Goal: Task Accomplishment & Management: Complete application form

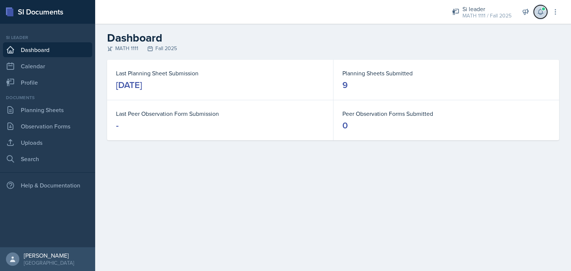
click at [542, 15] on icon at bounding box center [539, 11] width 7 height 7
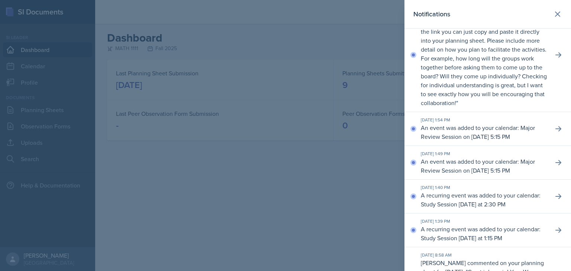
scroll to position [196, 0]
click at [364, 180] on div at bounding box center [285, 135] width 571 height 271
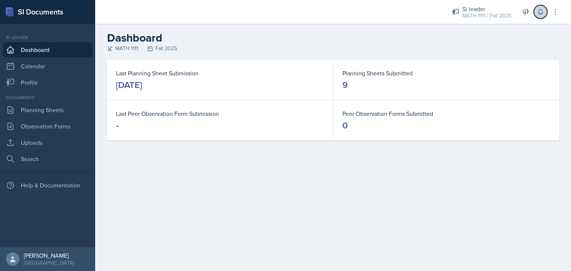
click at [538, 9] on icon at bounding box center [539, 11] width 7 height 7
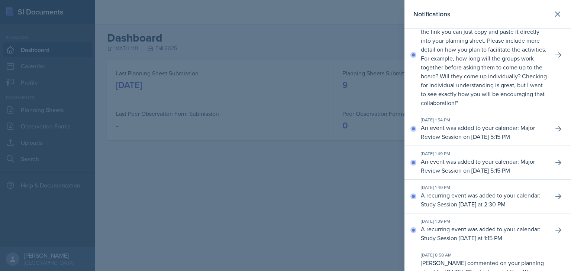
click at [371, 194] on div at bounding box center [285, 135] width 571 height 271
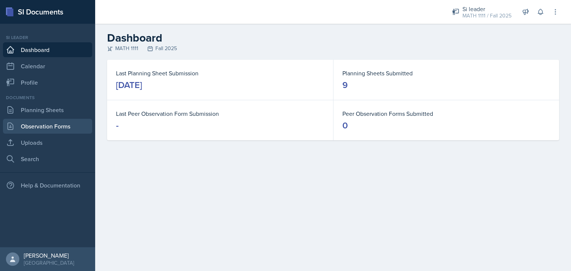
click at [43, 122] on link "Observation Forms" at bounding box center [47, 126] width 89 height 15
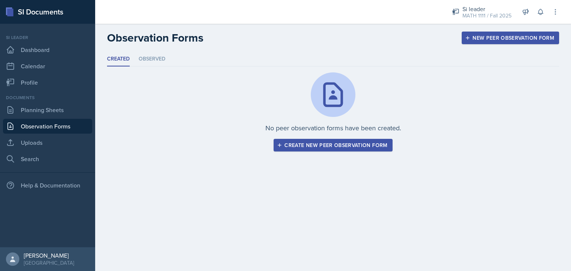
click at [324, 147] on div "Create new peer observation form" at bounding box center [332, 145] width 109 height 6
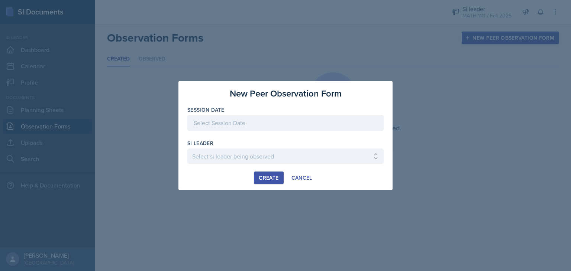
click at [275, 125] on div at bounding box center [285, 123] width 196 height 16
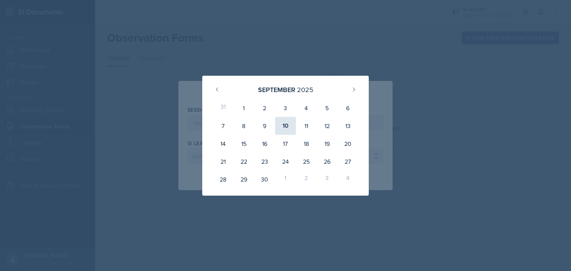
click at [284, 122] on div "10" at bounding box center [285, 126] width 21 height 18
type input "[DATE]"
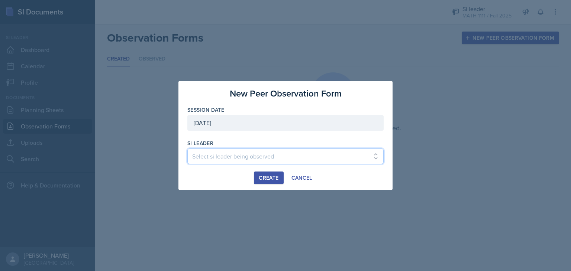
click at [207, 155] on select "Select si leader being observed [PERSON_NAME] / PSYC 2500 / The Phantoms of The…" at bounding box center [285, 157] width 196 height 16
click at [260, 227] on div at bounding box center [285, 135] width 571 height 271
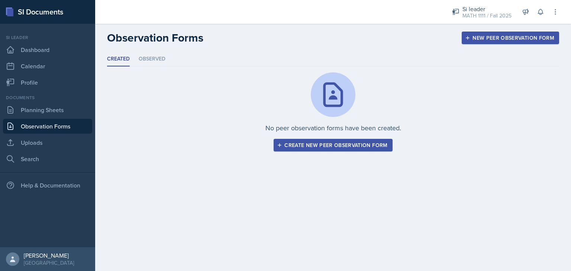
click at [297, 144] on div "Create new peer observation form" at bounding box center [332, 145] width 109 height 6
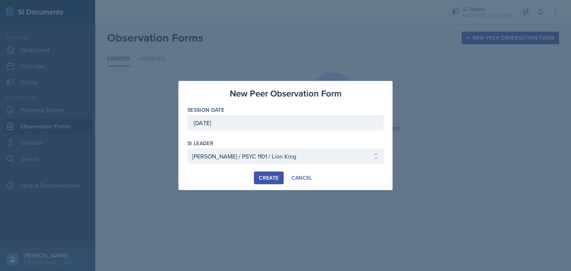
click at [335, 168] on div at bounding box center [285, 167] width 196 height 7
click at [345, 157] on select "Select si leader being observed [PERSON_NAME] / PSYC 2500 / The Phantoms of The…" at bounding box center [285, 157] width 196 height 16
click at [246, 160] on select "Select si leader being observed [PERSON_NAME] / PSYC 2500 / The Phantoms of The…" at bounding box center [285, 157] width 196 height 16
select select "f83aaa9c-ddf8-41b3-bb01-138933062bac"
click at [187, 149] on select "Select si leader being observed [PERSON_NAME] / PSYC 2500 / The Phantoms of The…" at bounding box center [285, 157] width 196 height 16
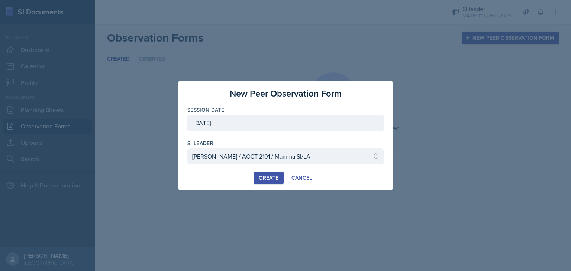
click at [265, 175] on div "Create" at bounding box center [269, 178] width 20 height 6
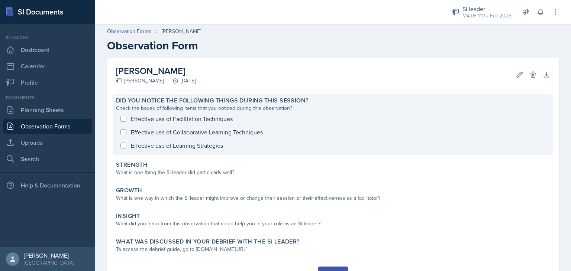
click at [123, 119] on div "Effective use of Facilitation Techniques Effective use of Collaborative Learnin…" at bounding box center [333, 132] width 434 height 40
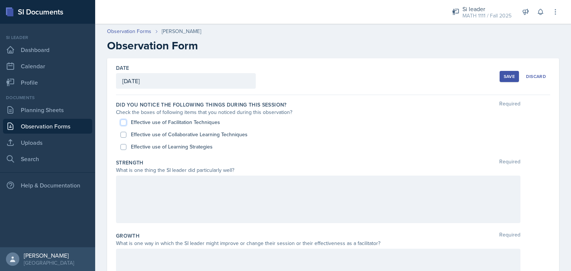
click at [124, 124] on input "Effective use of Facilitation Techniques" at bounding box center [123, 123] width 6 height 6
checkbox input "true"
click at [125, 135] on input "Effective use of Collaborative Learning Techniques" at bounding box center [123, 135] width 6 height 6
checkbox input "true"
click at [125, 147] on input "Effective use of Learning Strategies" at bounding box center [123, 147] width 6 height 6
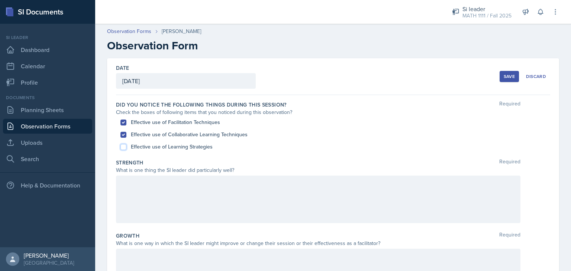
checkbox input "true"
click at [152, 189] on div at bounding box center [318, 200] width 404 height 48
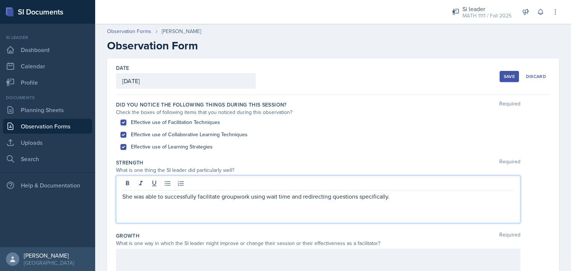
click at [281, 195] on p "She was able to successfully facilitate groupwork using wait time and redirecti…" at bounding box center [318, 196] width 392 height 9
click at [292, 197] on p "She was able to successfully facilitate groupwork using wait time and redirecti…" at bounding box center [318, 196] width 392 height 9
click at [431, 200] on p "She was able to successfully facilitate groupwork using wait times one and two …" at bounding box center [318, 196] width 392 height 9
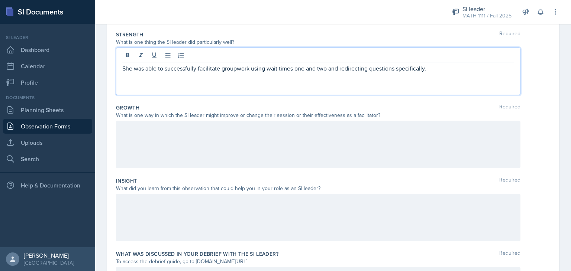
click at [138, 147] on div at bounding box center [318, 145] width 404 height 48
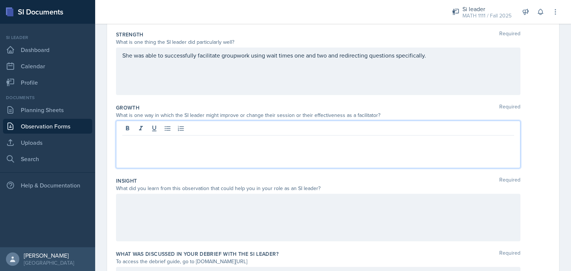
scroll to position [141, 0]
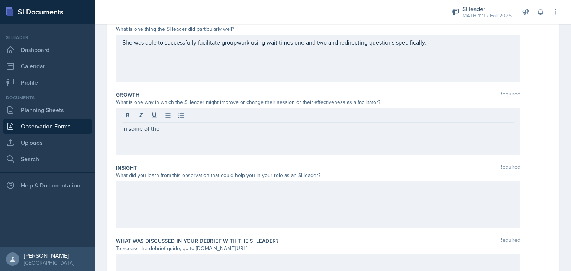
click at [163, 133] on div "In some of the" at bounding box center [318, 132] width 404 height 48
click at [147, 213] on div at bounding box center [318, 205] width 404 height 48
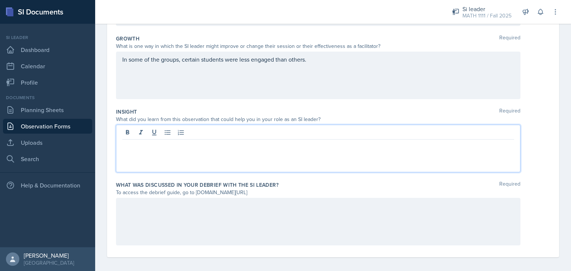
scroll to position [201, 0]
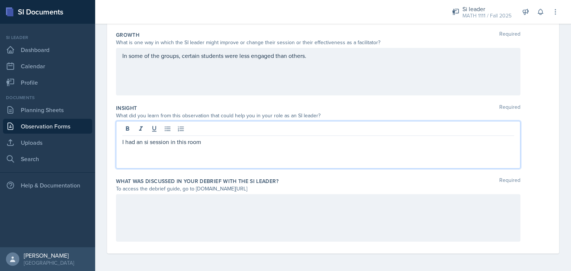
click at [146, 143] on p "I had an si session in this room" at bounding box center [318, 141] width 392 height 9
click at [217, 142] on p "I had my SI session in this room" at bounding box center [318, 141] width 392 height 9
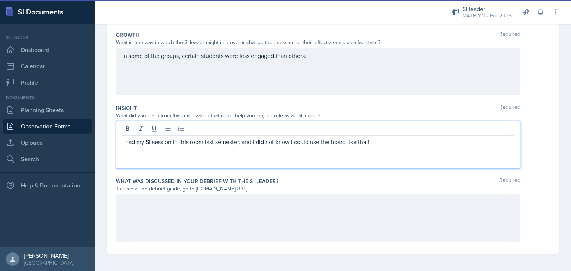
click at [293, 142] on p "I had my SI session in this room last semester, and I did not know i could use …" at bounding box center [318, 141] width 392 height 9
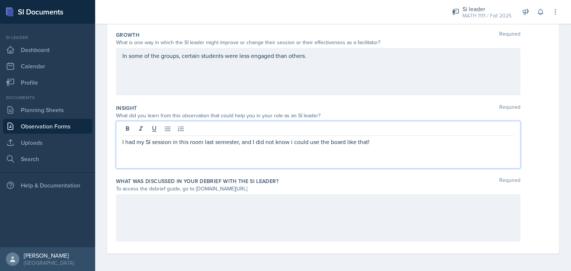
click at [291, 141] on p "I had my SI session in this room last semester, and I did not know i could use …" at bounding box center [318, 141] width 392 height 9
click at [386, 142] on p "I had my SI session in this room last semester, and I did not know I could use …" at bounding box center [318, 141] width 392 height 9
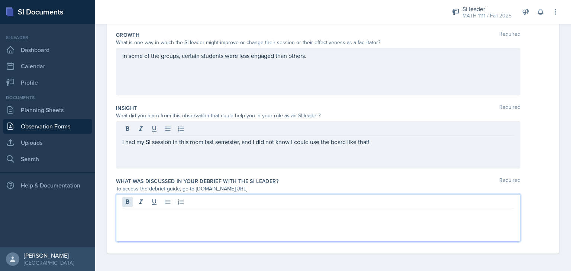
click at [131, 203] on div at bounding box center [318, 218] width 404 height 48
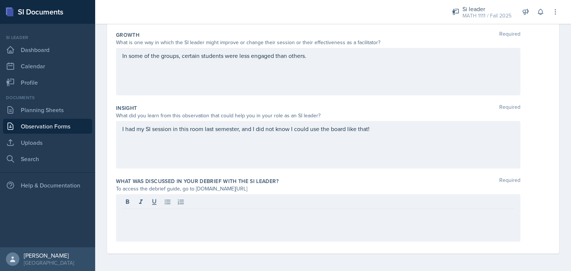
drag, startPoint x: 193, startPoint y: 189, endPoint x: 279, endPoint y: 187, distance: 86.2
click at [279, 187] on div "To access the debrief guide, go to [DOMAIN_NAME][URL]" at bounding box center [318, 189] width 404 height 8
copy div "[DOMAIN_NAME][URL]"
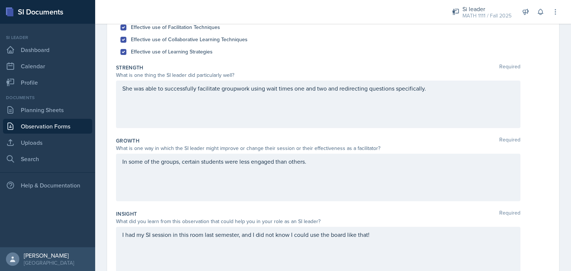
click at [441, 94] on div "She was able to successfully facilitate groupwork using wait times one and two …" at bounding box center [318, 105] width 404 height 48
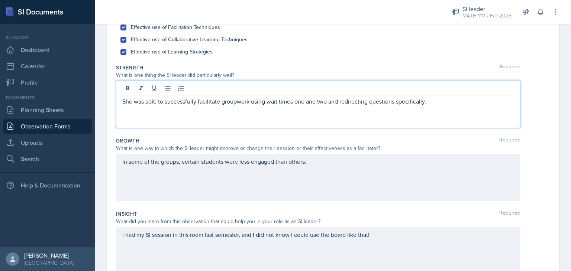
scroll to position [108, 0]
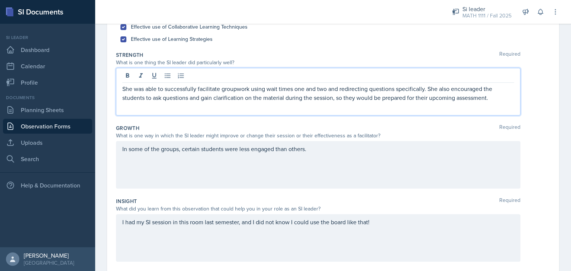
click at [423, 89] on p "She was able to successfully facilitate groupwork using wait times one and two …" at bounding box center [318, 93] width 392 height 18
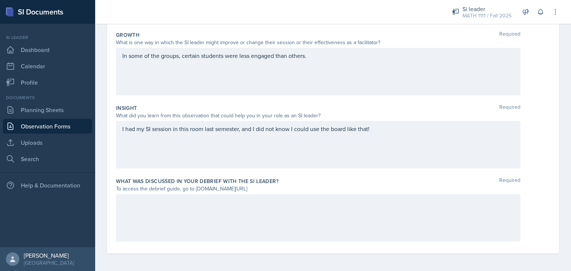
click at [251, 217] on div at bounding box center [318, 218] width 404 height 48
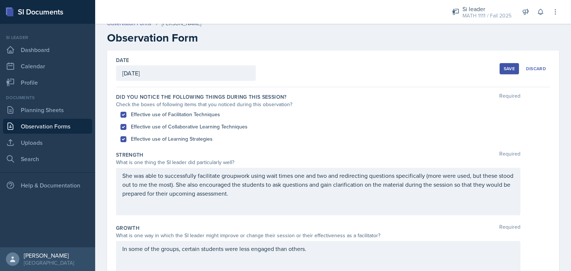
scroll to position [0, 0]
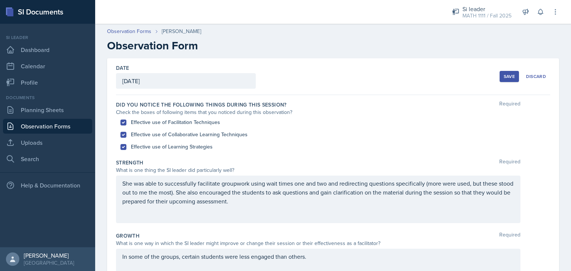
click at [503, 72] on button "Save" at bounding box center [508, 76] width 19 height 11
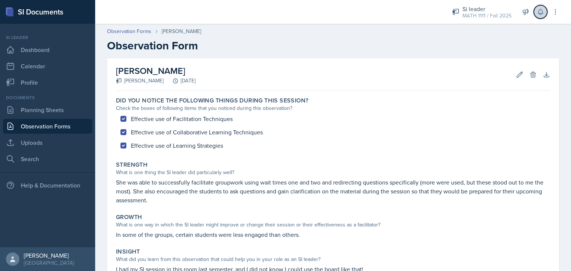
click at [539, 12] on icon at bounding box center [539, 11] width 7 height 7
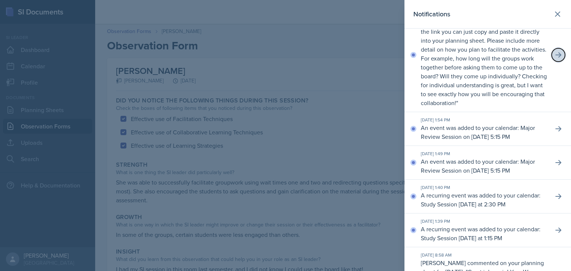
click at [555, 59] on icon at bounding box center [557, 54] width 7 height 7
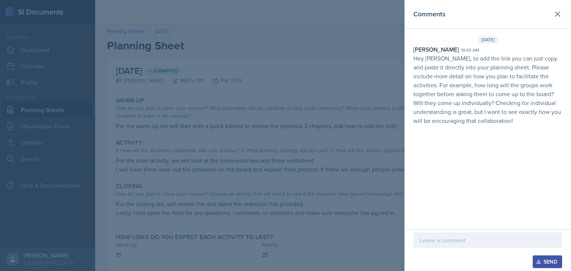
click at [461, 243] on p at bounding box center [487, 240] width 136 height 9
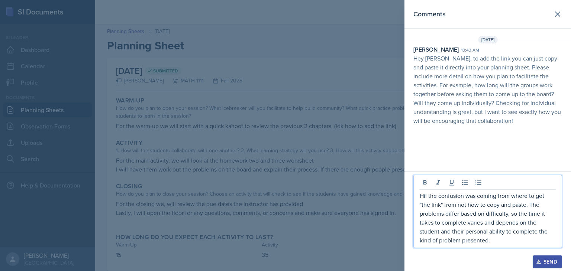
click at [430, 197] on p "Hi! the confusion was coming from where to get "the link" from not how to copy …" at bounding box center [487, 217] width 136 height 53
click at [509, 244] on p "Hi! The confusion was coming from where to get "the link" from not how to copy …" at bounding box center [487, 217] width 136 height 53
click at [543, 240] on p "Hi! The confusion was coming from where to get "the link" from not how to copy …" at bounding box center [487, 217] width 136 height 53
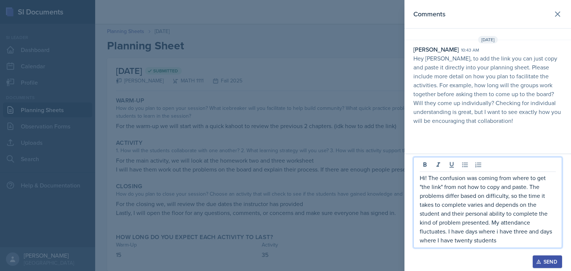
click at [499, 233] on p "Hi! The confusion was coming from where to get "the link" from not how to copy …" at bounding box center [487, 208] width 136 height 71
click at [499, 243] on p "Hi! The confusion was coming from where to get "the link" from not how to copy …" at bounding box center [487, 208] width 136 height 71
click at [499, 232] on p "Hi! The confusion was coming from where to get "the link" from not how to copy …" at bounding box center [487, 208] width 136 height 71
drag, startPoint x: 447, startPoint y: 229, endPoint x: 503, endPoint y: 244, distance: 58.0
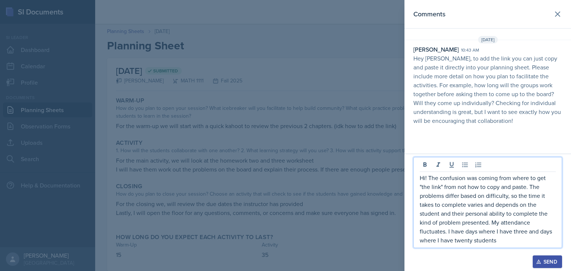
click at [503, 244] on p "Hi! The confusion was coming from where to get "the link" from not how to copy …" at bounding box center [487, 208] width 136 height 71
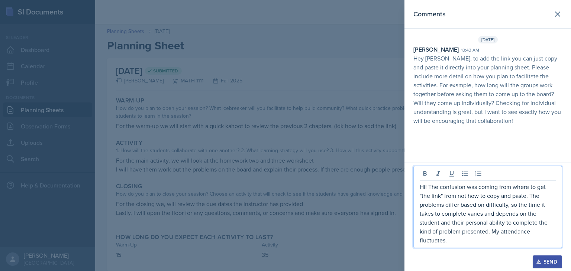
drag, startPoint x: 491, startPoint y: 232, endPoint x: 527, endPoint y: 248, distance: 39.4
click at [527, 248] on div "Hi! The confusion was coming from where to get "the link" from not how to copy …" at bounding box center [487, 211] width 149 height 90
click at [432, 243] on p "Hi! The confusion was coming from where to get "the link" from not how to copy …" at bounding box center [487, 213] width 136 height 62
click at [426, 240] on p "Hi! The confusion was coming from where to get "the link" from not how to copy …" at bounding box center [487, 213] width 136 height 62
click at [445, 243] on p "Hi! The confusion was coming from where to get "the link" from not how to copy …" at bounding box center [487, 213] width 136 height 62
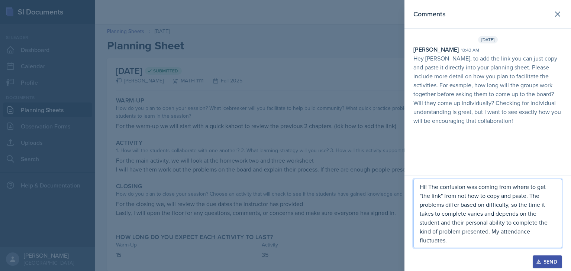
click at [461, 239] on p "Hi! The confusion was coming from where to get "the link" from not how to copy …" at bounding box center [487, 213] width 136 height 62
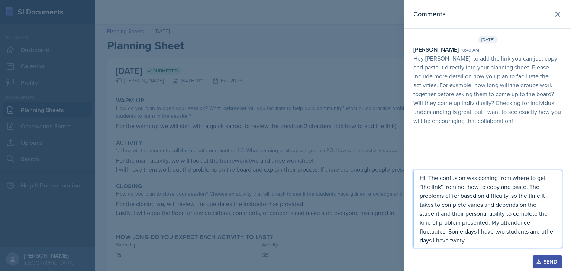
click at [457, 241] on p "Hi! The confusion was coming from where to get "the link" from not how to copy …" at bounding box center [487, 208] width 136 height 71
click at [484, 243] on p "Hi! The confusion was coming from where to get "the link" from not how to copy …" at bounding box center [487, 208] width 136 height 71
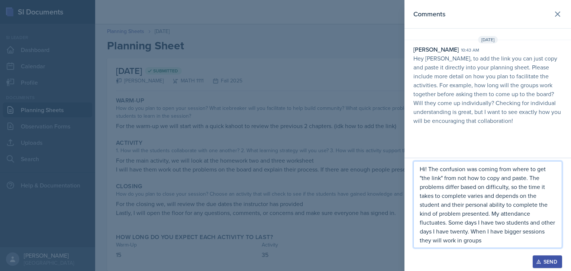
click at [459, 241] on p "Hi! The confusion was coming from where to get "the link" from not how to copy …" at bounding box center [487, 205] width 136 height 80
click at [457, 241] on p "Hi! The confusion was coming from where to get "the link" from not how to copy …" at bounding box center [487, 205] width 136 height 80
click at [483, 241] on p "Hi! The confusion was coming from where to get "the link" from not how to copy …" at bounding box center [487, 205] width 136 height 80
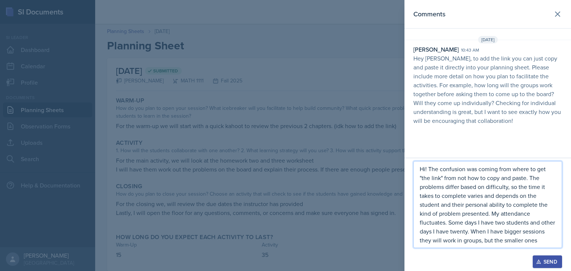
drag, startPoint x: 480, startPoint y: 242, endPoint x: 547, endPoint y: 244, distance: 66.9
click at [547, 244] on p "Hi! The confusion was coming from where to get "the link" from not how to copy …" at bounding box center [487, 205] width 136 height 80
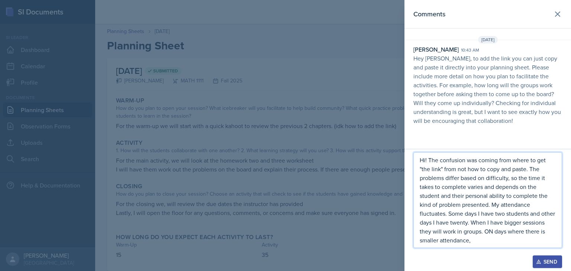
click at [491, 232] on p "Hi! The confusion was coming from where to get "the link" from not how to copy …" at bounding box center [487, 200] width 136 height 89
click at [476, 243] on p "Hi! The confusion was coming from where to get "the link" from not how to copy …" at bounding box center [487, 200] width 136 height 89
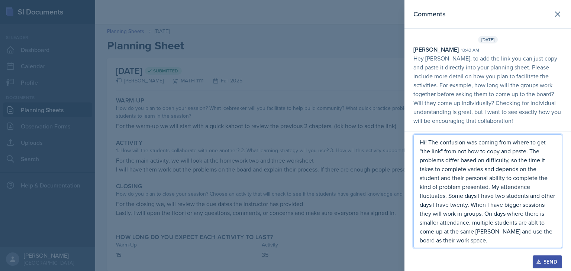
click at [483, 229] on p "Hi! The confusion was coming from where to get "the link" from not how to copy …" at bounding box center [487, 191] width 136 height 107
click at [533, 223] on p "Hi! The confusion was coming from where to get "the link" from not how to copy …" at bounding box center [487, 191] width 136 height 107
click at [470, 242] on p "Hi! The confusion was coming from where to get "the link" from not how to copy …" at bounding box center [487, 191] width 136 height 107
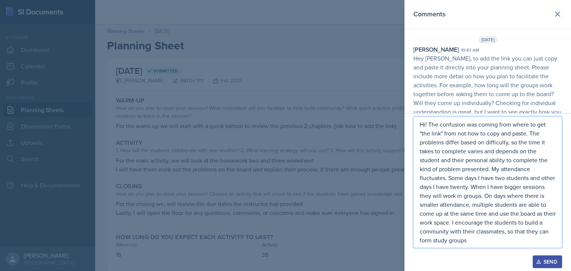
click at [470, 242] on p "Hi! The confusion was coming from where to get "the link" from not how to copy …" at bounding box center [487, 182] width 136 height 125
click at [468, 240] on p "Hi! The confusion was coming from where to get "the link" from not how to copy …" at bounding box center [487, 182] width 136 height 125
click at [465, 242] on p "Hi! The confusion was coming from where to get "the link" from not how to copy …" at bounding box center [487, 182] width 136 height 125
click at [496, 241] on p "Hi! The confusion was coming from where to get "the link" from not how to copy …" at bounding box center [487, 182] width 136 height 125
click at [544, 241] on p "Hi! The confusion was coming from where to get "the link" from not how to copy …" at bounding box center [487, 182] width 136 height 125
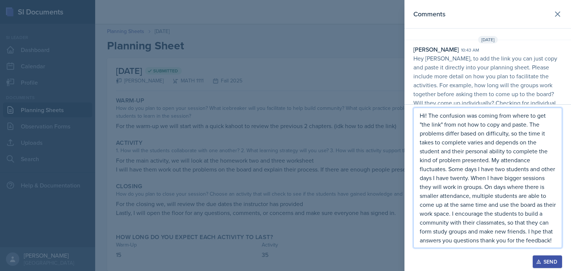
click at [538, 232] on p "Hi! The confusion was coming from where to get "the link" from not how to copy …" at bounding box center [487, 178] width 136 height 134
click at [535, 232] on p "Hi! The confusion was coming from where to get "the link" from not how to copy …" at bounding box center [487, 178] width 136 height 134
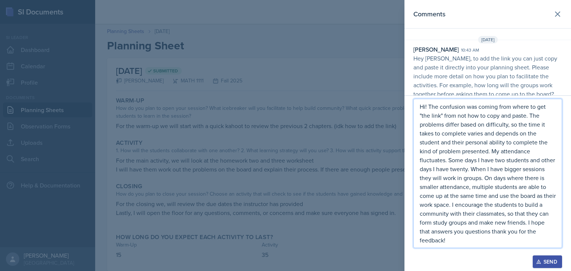
click at [490, 134] on p "Hi! The confusion was coming from where to get "the link" from not how to copy …" at bounding box center [487, 173] width 136 height 143
click at [505, 134] on p "Hi! The confusion was coming from where to get "the link" from not how to copy …" at bounding box center [487, 173] width 136 height 143
click at [449, 242] on p "Hi! The confusion was coming from where to get "the link" from not how to copy …" at bounding box center [487, 173] width 136 height 143
click at [480, 207] on p "Hi! The confusion was coming from where to get "the link" from not how to copy …" at bounding box center [487, 173] width 136 height 143
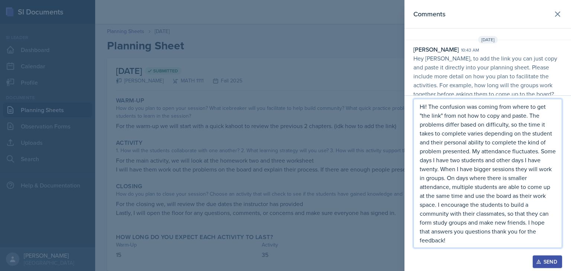
click at [464, 232] on p "Hi! The confusion was coming from where to get "the link" from not how to copy …" at bounding box center [487, 173] width 136 height 143
click at [492, 232] on p "Hi! The confusion was coming from where to get "the link" from not how to copy …" at bounding box center [487, 173] width 136 height 143
click at [498, 231] on p "Hi! The confusion was coming from where to get "the link" from not how to copy …" at bounding box center [487, 173] width 136 height 143
click at [543, 258] on div "Send" at bounding box center [547, 262] width 20 height 6
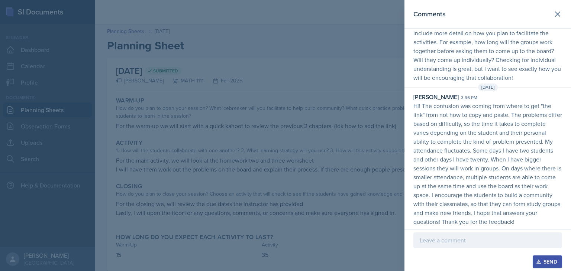
scroll to position [0, 0]
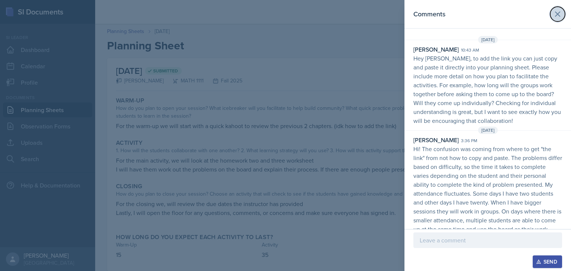
click at [553, 17] on icon at bounding box center [557, 14] width 9 height 9
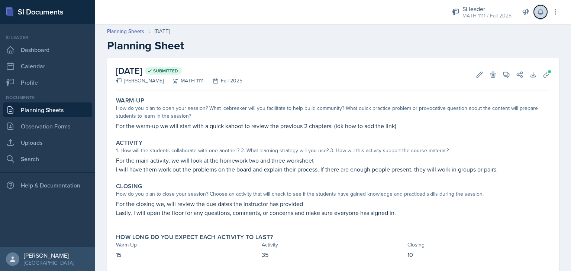
click at [540, 13] on icon at bounding box center [540, 12] width 5 height 6
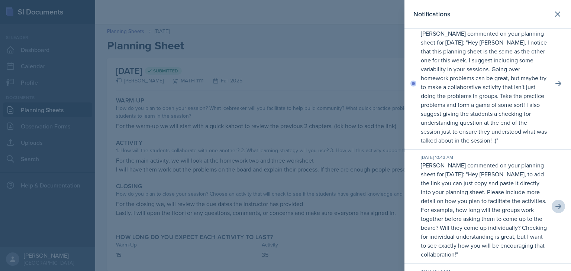
scroll to position [45, 0]
click at [554, 87] on icon at bounding box center [557, 83] width 7 height 7
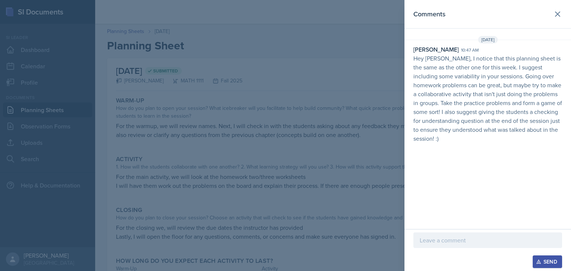
click at [431, 239] on p at bounding box center [487, 240] width 136 height 9
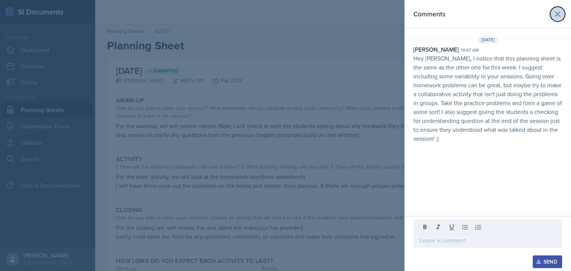
click at [557, 13] on icon at bounding box center [557, 14] width 9 height 9
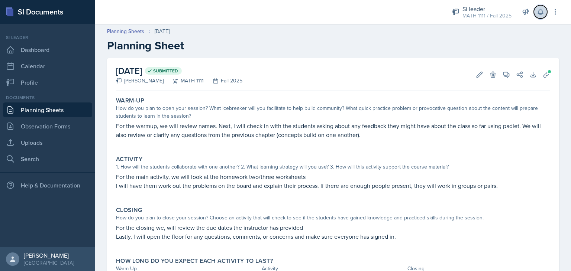
click at [540, 14] on icon at bounding box center [540, 12] width 5 height 6
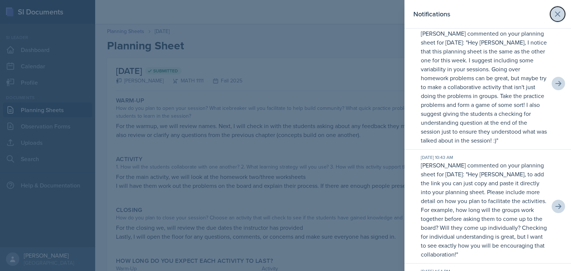
click at [550, 16] on button at bounding box center [557, 14] width 15 height 15
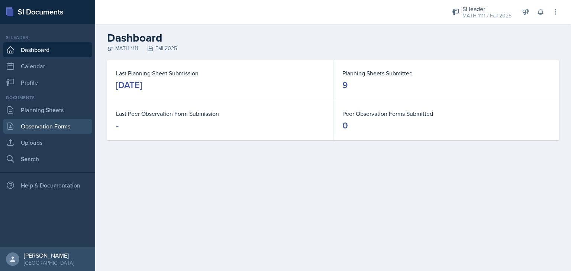
click at [58, 122] on link "Observation Forms" at bounding box center [47, 126] width 89 height 15
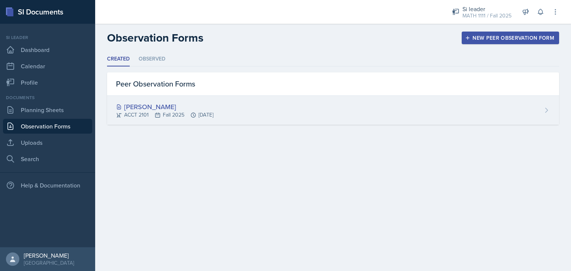
click at [283, 115] on div "Melleah Richards ACCT 2101 Fall 2025 Sep 10th, 2025" at bounding box center [333, 110] width 452 height 29
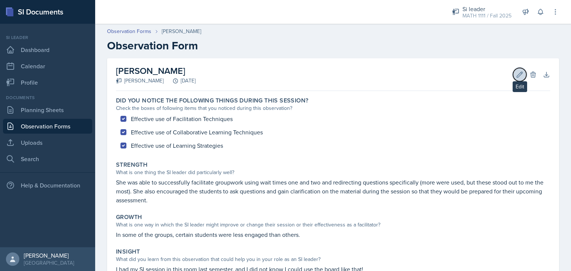
click at [517, 73] on icon at bounding box center [520, 75] width 6 height 6
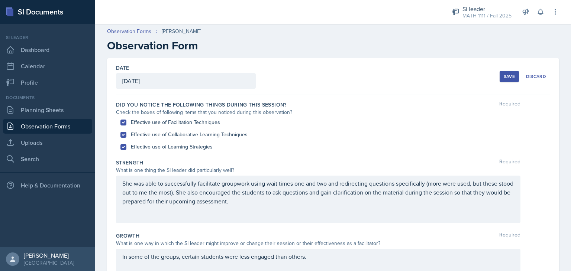
scroll to position [201, 0]
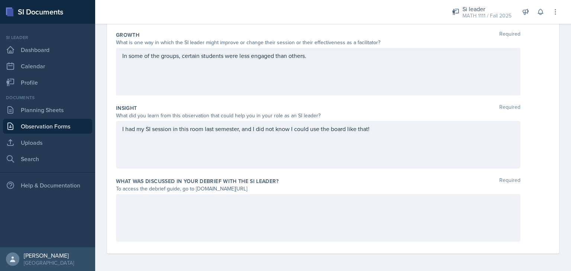
click at [157, 208] on div at bounding box center [318, 218] width 404 height 48
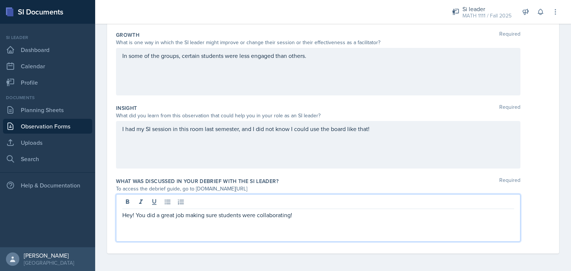
click at [298, 213] on p "Hey! You did a great job making sure students were collaborating!" at bounding box center [318, 215] width 392 height 9
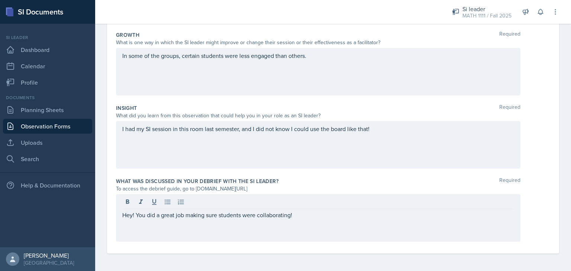
click at [327, 214] on p "Hey! You did a great job making sure students were collaborating!" at bounding box center [318, 215] width 392 height 9
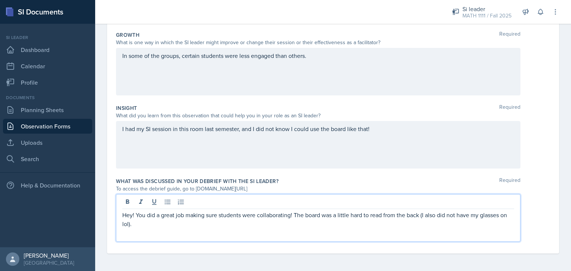
click at [421, 216] on p "Hey! You did a great job making sure students were collaborating! The board was…" at bounding box center [318, 220] width 392 height 18
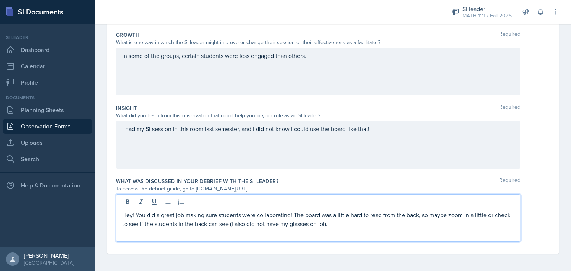
click at [346, 224] on p "Hey! You did a great job making sure students were collaborating! The board was…" at bounding box center [318, 220] width 392 height 18
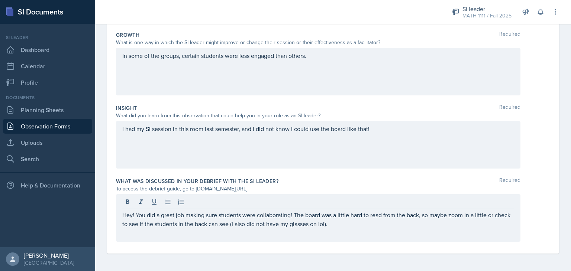
click at [344, 244] on div "What was discussed in your debrief with the SI Leader? Required To access the d…" at bounding box center [333, 211] width 434 height 73
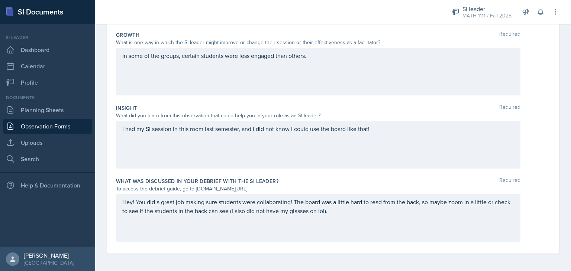
click at [350, 210] on p "Hey! You did a great job making sure students were collaborating! The board was…" at bounding box center [318, 207] width 392 height 18
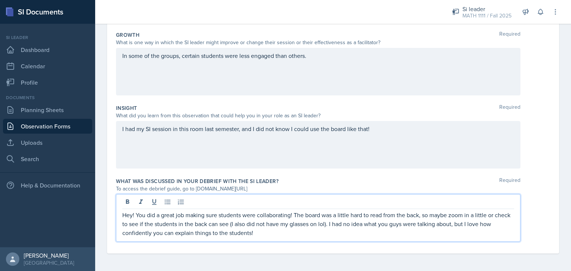
click at [180, 233] on p "Hey! You did a great job making sure students were collaborating! The board was…" at bounding box center [318, 224] width 392 height 27
click at [194, 233] on p "Hey! You did a great job making sure students were collaborating! The board was…" at bounding box center [318, 224] width 392 height 27
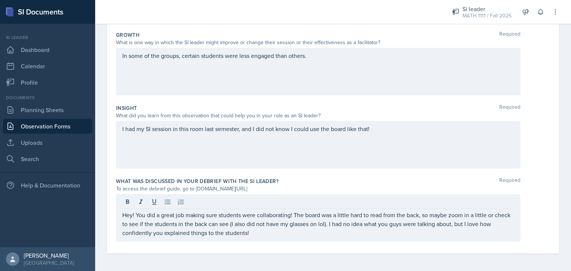
click at [346, 248] on div "Did you notice the following things during this session? Required Check the box…" at bounding box center [333, 74] width 434 height 360
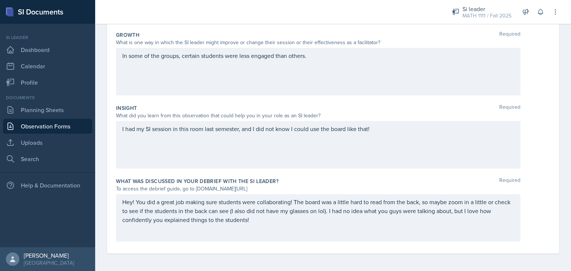
scroll to position [0, 0]
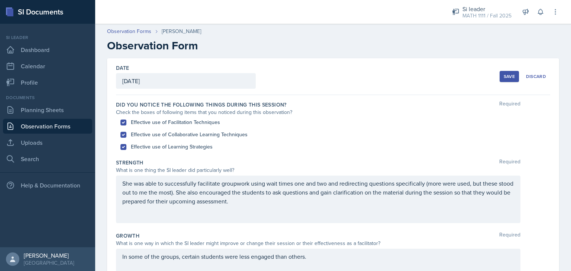
click at [504, 80] on button "Save" at bounding box center [508, 76] width 19 height 11
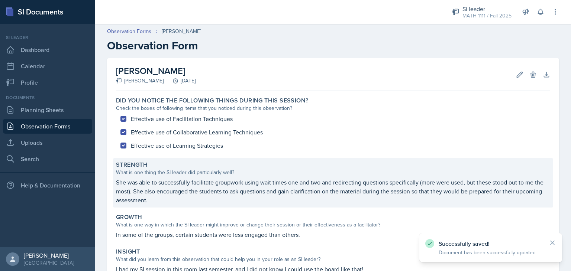
scroll to position [106, 0]
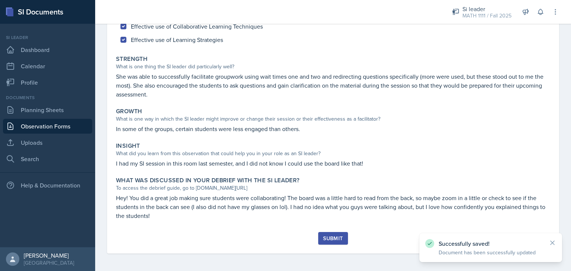
click at [332, 236] on div "Submit" at bounding box center [333, 239] width 20 height 6
